Goal: Transaction & Acquisition: Download file/media

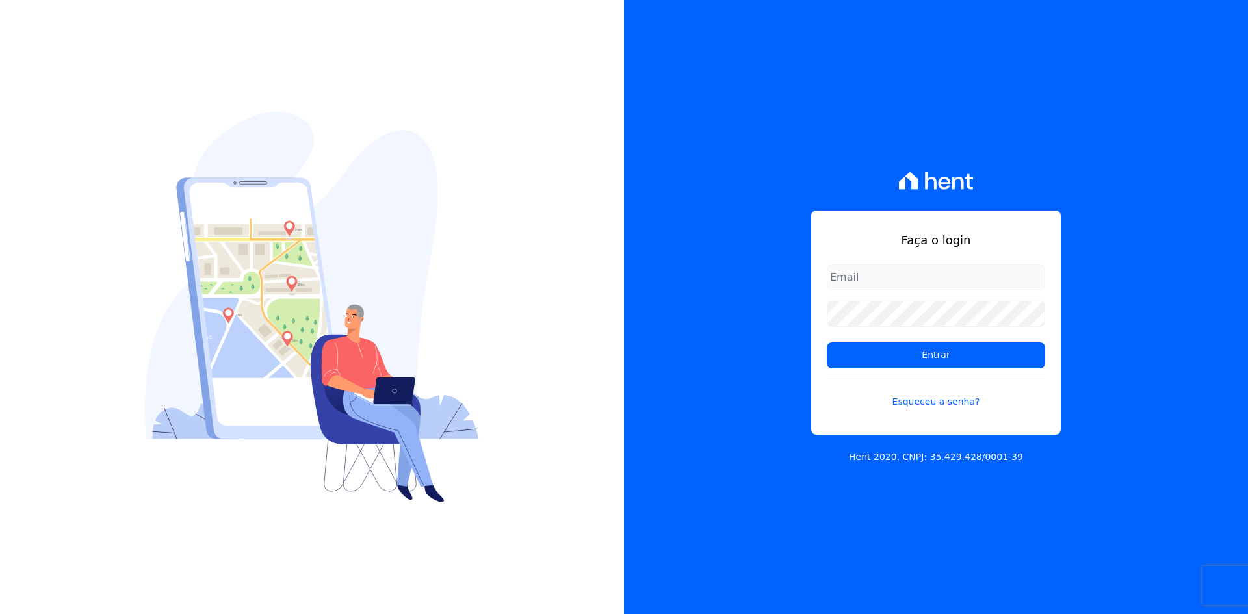
type input "[EMAIL_ADDRESS][DOMAIN_NAME]"
click at [730, 399] on div "Faça o login [EMAIL_ADDRESS][DOMAIN_NAME] Entrar Esqueceu a senha? Hent 2020. C…" at bounding box center [936, 307] width 624 height 614
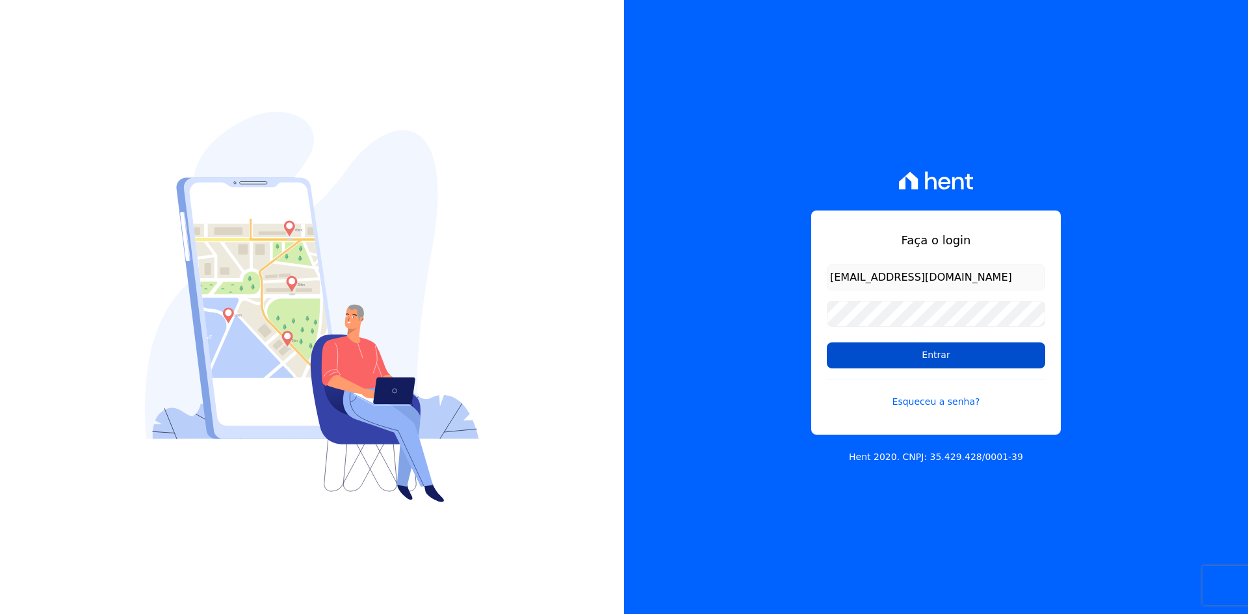
click at [967, 343] on input "Entrar" at bounding box center [936, 356] width 218 height 26
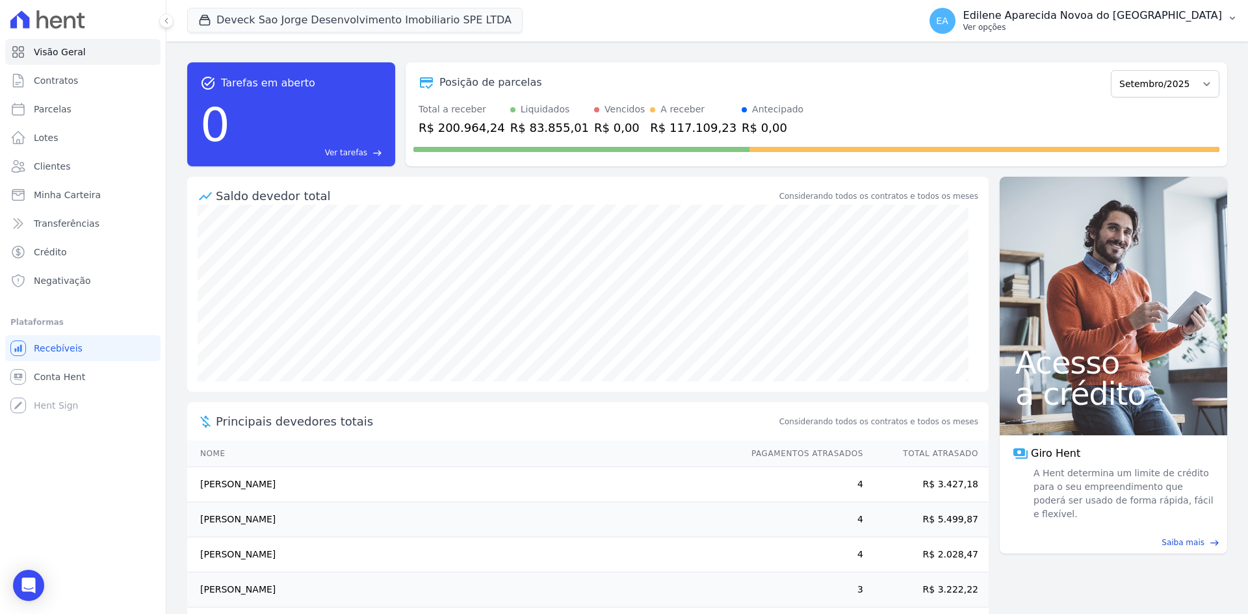
click at [1033, 27] on p "Ver opções" at bounding box center [1093, 27] width 259 height 10
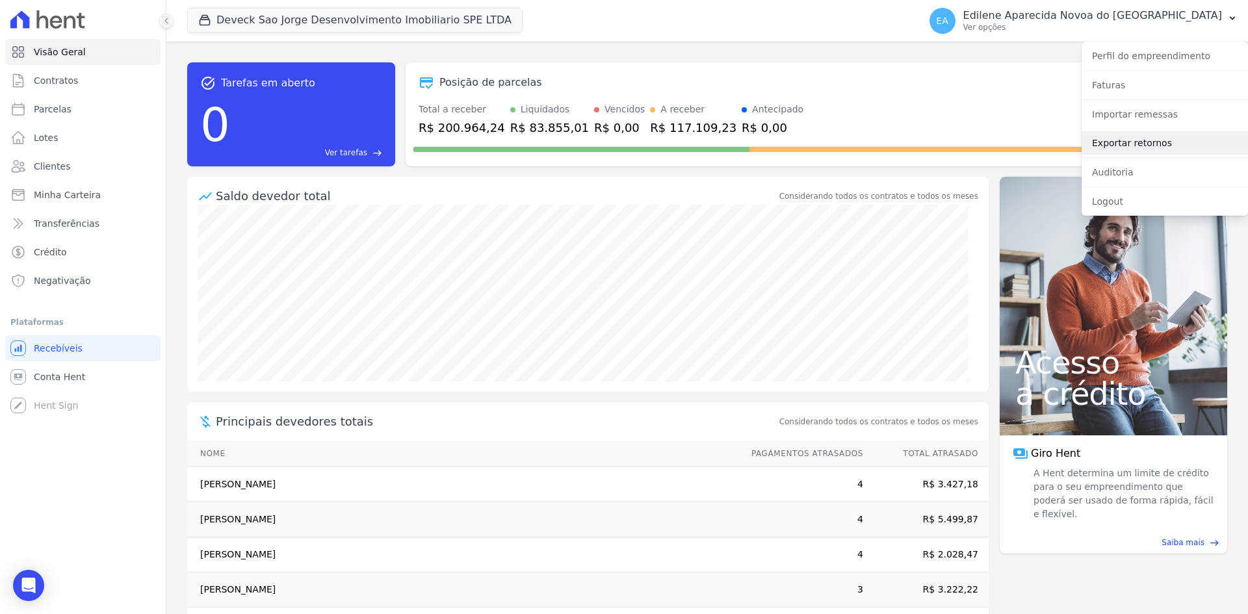
click at [1105, 140] on link "Exportar retornos" at bounding box center [1165, 142] width 166 height 23
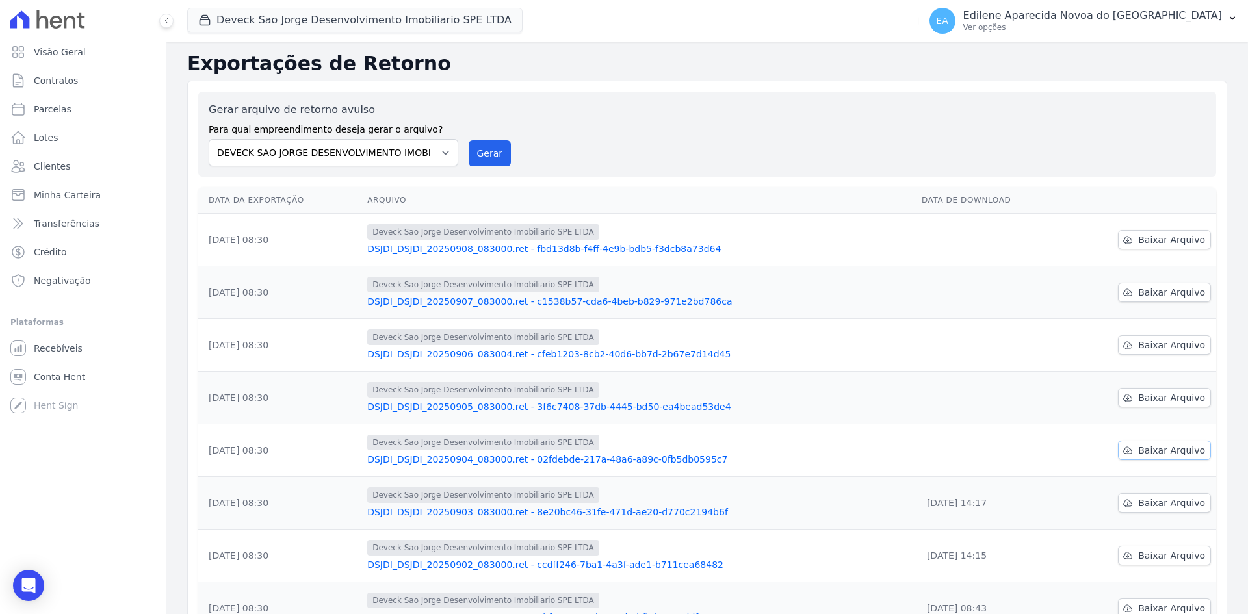
click at [1149, 449] on span "Baixar Arquivo" at bounding box center [1171, 450] width 67 height 13
click at [1157, 399] on span "Baixar Arquivo" at bounding box center [1171, 397] width 67 height 13
click at [1150, 347] on span "Baixar Arquivo" at bounding box center [1171, 345] width 67 height 13
click at [1148, 290] on span "Baixar Arquivo" at bounding box center [1171, 292] width 67 height 13
click at [1152, 243] on span "Baixar Arquivo" at bounding box center [1171, 239] width 67 height 13
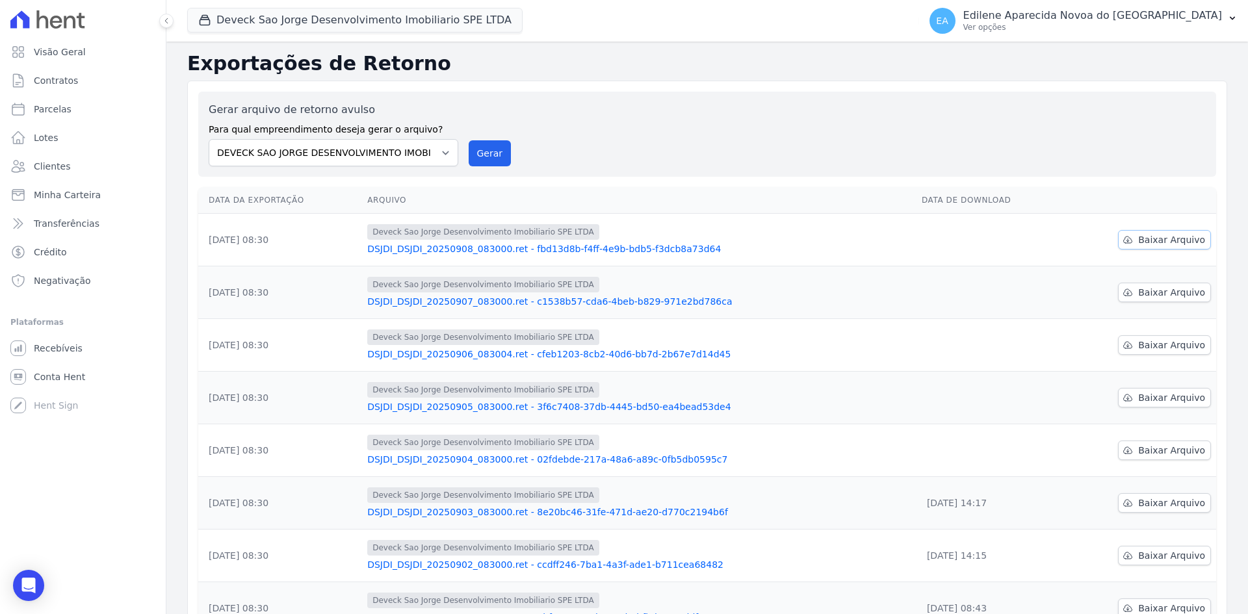
click at [1152, 243] on span "Baixar Arquivo" at bounding box center [1171, 239] width 67 height 13
